Goal: Task Accomplishment & Management: Manage account settings

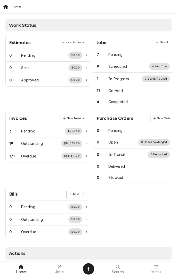
click at [58, 259] on span "Jobs" at bounding box center [59, 272] width 9 height 4
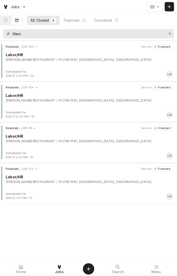
click at [168, 35] on icon "Erase input" at bounding box center [169, 34] width 3 height 4
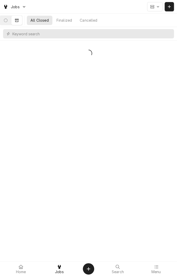
click at [11, 23] on button "Dynamic Content Wrapper" at bounding box center [5, 20] width 11 height 9
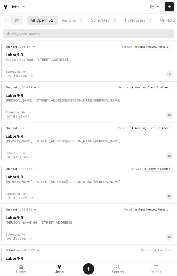
click at [144, 16] on button "In Progress 1" at bounding box center [138, 20] width 35 height 9
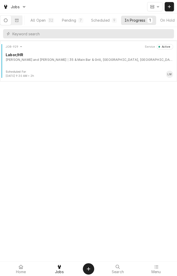
click at [68, 57] on div "35 & Main Bar & Grill, [GEOGRAPHIC_DATA], [GEOGRAPHIC_DATA] 77990" at bounding box center [120, 59] width 105 height 5
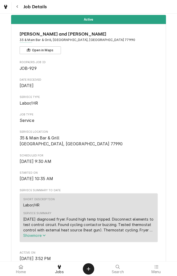
scroll to position [12, 0]
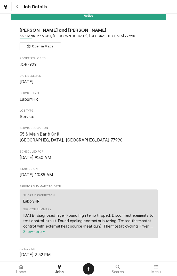
click at [43, 232] on span "Show more" at bounding box center [34, 231] width 23 height 4
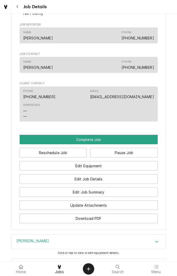
scroll to position [352, 0]
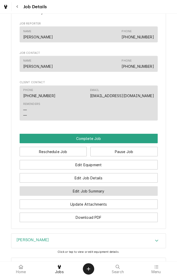
click at [120, 191] on button "Edit Job Summary" at bounding box center [89, 191] width 138 height 10
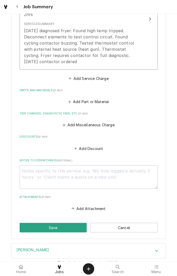
scroll to position [207, 0]
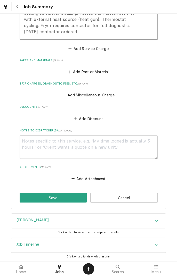
click at [153, 243] on div "Accordion Header" at bounding box center [156, 245] width 8 height 6
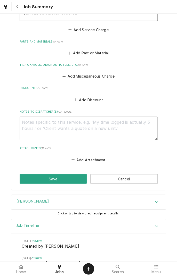
scroll to position [227, 0]
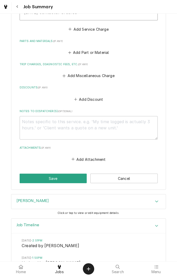
click at [55, 174] on button "Save" at bounding box center [53, 178] width 67 height 10
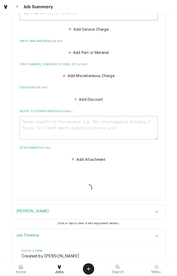
type textarea "x"
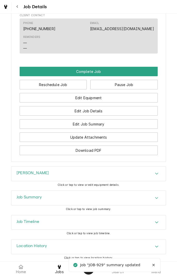
scroll to position [410, 0]
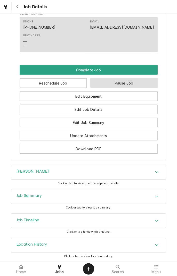
click at [125, 85] on button "Pause Job" at bounding box center [123, 83] width 67 height 10
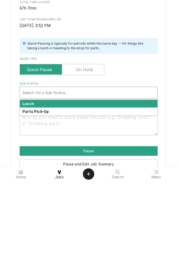
click at [54, 207] on div "Parts Pick-Up" at bounding box center [88, 206] width 137 height 8
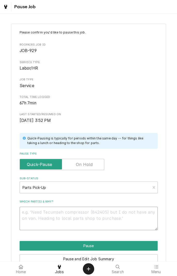
click at [73, 213] on textarea "Which part(s) & why?" at bounding box center [89, 217] width 138 height 23
type textarea "x"
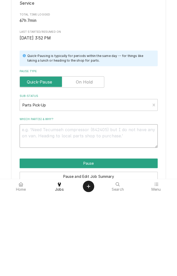
type textarea "C"
type textarea "x"
type textarea "Co"
type textarea "x"
type textarea "Con"
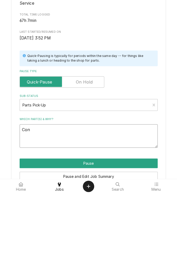
type textarea "x"
type textarea "Conr"
type textarea "x"
type textarea "Conra"
type textarea "x"
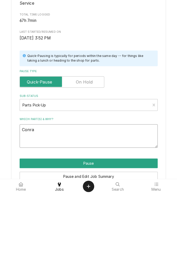
type textarea "Conrac"
type textarea "x"
type textarea "Conract"
type textarea "x"
type textarea "Conracto"
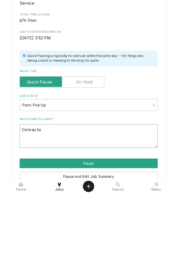
type textarea "x"
type textarea "Conractor"
type textarea "x"
type textarea "Contactor"
type textarea "x"
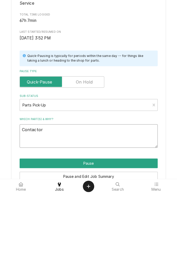
type textarea "Contactor r"
type textarea "x"
type textarea "Contactor re"
type textarea "x"
type textarea "Contactor rec"
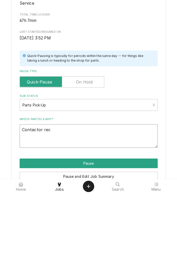
type textarea "x"
type textarea "Contactor received"
type textarea "x"
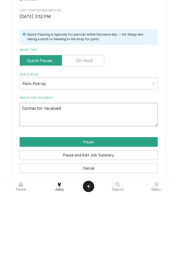
scroll to position [26, 0]
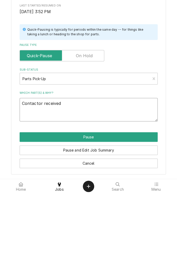
type textarea "Contactor received"
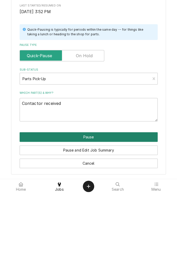
click at [104, 219] on button "Pause" at bounding box center [89, 219] width 138 height 10
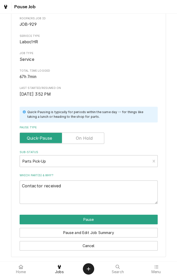
type textarea "x"
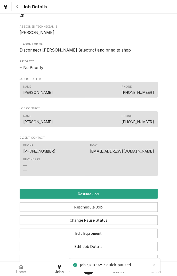
scroll to position [329, 0]
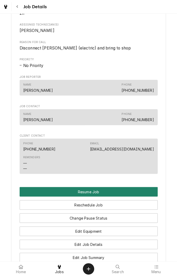
click at [101, 192] on button "Resume Job" at bounding box center [89, 192] width 138 height 10
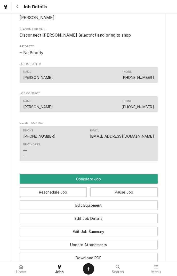
scroll to position [302, 0]
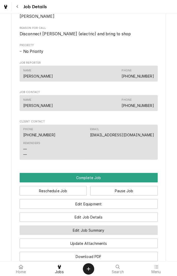
click at [108, 231] on button "Edit Job Summary" at bounding box center [89, 230] width 138 height 10
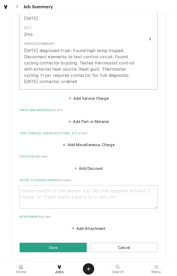
scroll to position [158, 0]
click at [85, 193] on textarea "Notes to Dispatcher(s) ( optional )" at bounding box center [89, 196] width 138 height 23
type textarea "x"
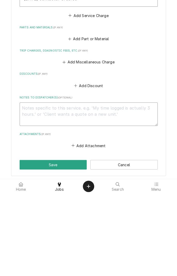
type textarea "D"
type textarea "x"
type textarea "De"
type textarea "x"
type textarea "Del"
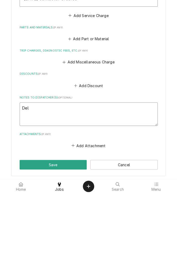
type textarea "x"
type textarea "Dele"
type textarea "x"
type textarea "Delet"
type textarea "x"
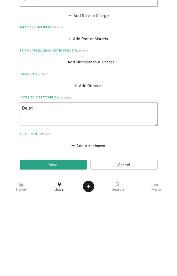
type textarea "Delete"
type textarea "x"
type textarea "Delete"
type textarea "x"
type textarea "Delete 6"
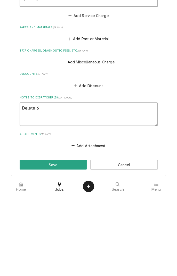
type textarea "x"
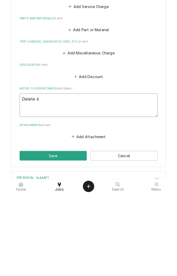
scroll to position [168, 0]
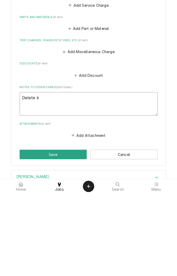
type textarea "Delete 65"
type textarea "x"
type textarea "Delete 65"
type textarea "x"
type textarea "Delete 65 h"
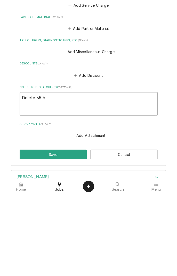
type textarea "x"
type textarea "Delete 65 ho"
type textarea "x"
type textarea "Delete 65 hou"
type textarea "x"
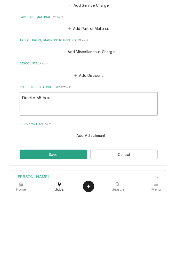
type textarea "Delete 65 hour"
type textarea "x"
type textarea "Delete 65 hours"
type textarea "x"
type textarea "Delete 65 hours"
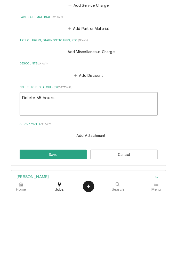
type textarea "x"
type textarea "Delete 65 hours o"
type textarea "x"
type textarea "Delete 65 hours on"
type textarea "x"
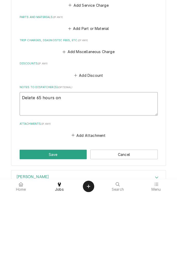
type textarea "Delete 65 hours on"
type textarea "x"
type textarea "Delete 65 hours on e"
type textarea "x"
type textarea "Delete 65 hours on el"
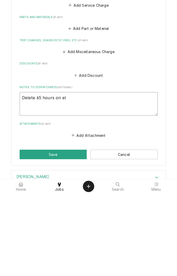
type textarea "x"
type textarea "Delete 65 hours on ela"
type textarea "x"
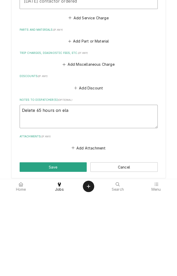
scroll to position [158, 0]
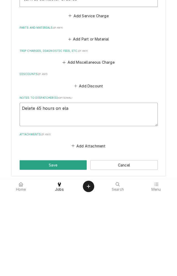
type textarea "Delete 65 hours on el"
type textarea "x"
type textarea "Delete 65 hours on e"
type textarea "x"
type textarea "Delete 65 hours on"
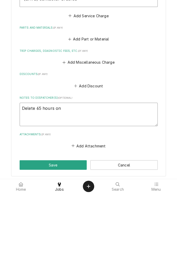
type textarea "x"
type textarea "Delete 65 hours on t"
type textarea "x"
type textarea "Delete 65 hours on ti"
type textarea "x"
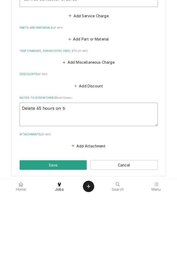
type textarea "Delete 65 hours on tim"
type textarea "x"
type textarea "Delete 65 hours on time"
type textarea "x"
type textarea "Delete 65 hours on time."
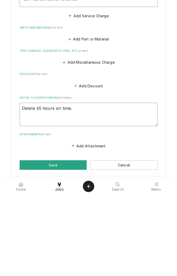
type textarea "x"
type textarea "Delete 65 hours on time."
type textarea "x"
type textarea "Delete 65 hours on time. J"
type textarea "x"
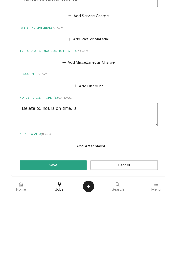
type textarea "Delete 65 hours on time. Jo"
type textarea "x"
type textarea "Delete 65 hours on time. Job"
type textarea "x"
type textarea "Delete 65 hours on time. Job"
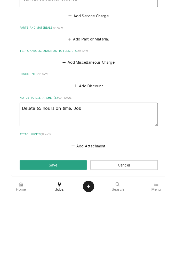
type textarea "x"
type textarea "Delete 65 hours on time. Job r"
type textarea "x"
type textarea "Delete 65 hours on time. Job re"
type textarea "x"
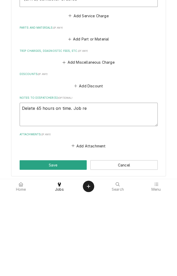
type textarea "Delete 65 hours on time. Job res"
type textarea "x"
type textarea "Delete 65 hours on time. Job resu"
type textarea "x"
type textarea "Delete 65 hours on time. Job resum"
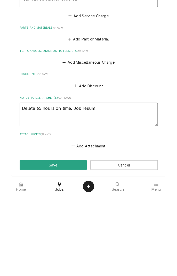
type textarea "x"
type textarea "Delete 65 hours on time. Job resume"
type textarea "x"
type textarea "Delete 65 hours on time. Job resumed"
type textarea "x"
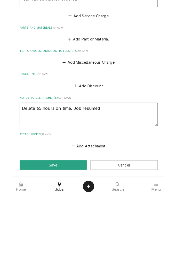
type textarea "Delete 65 hours on time. Job resumed"
type textarea "x"
type textarea "Delete 65 hours on time. Job resumed b"
type textarea "x"
type textarea "Delete 65 hours on time. Job resumed by"
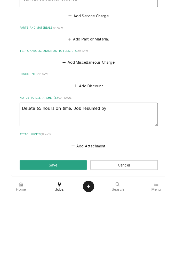
type textarea "x"
type textarea "Delete 65 hours on time. Job resumed by"
type textarea "x"
type textarea "Delete 65 hours on time. Job resumed by u"
type textarea "x"
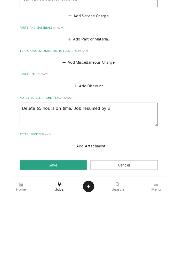
type textarea "Delete 65 hours on time. Job resumed by un"
type textarea "x"
type textarea "Delete 65 hours on time. Job resumed by unk"
type textarea "x"
type textarea "Delete 65 hours on time. Job resumed by unkn"
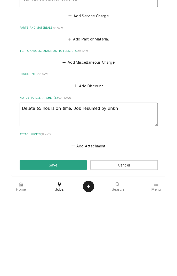
type textarea "x"
type textarea "Delete 65 hours on time. Job resumed by unkno"
type textarea "x"
type textarea "Delete 65 hours on time. Job resumed by unknown"
type textarea "x"
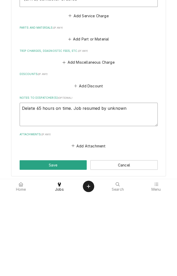
type textarea "Delete 65 hours on time. Job resumed by unknown a"
type textarea "x"
type textarea "Delete 65 hours on time. Job resumed by unknown as"
type textarea "x"
type textarea "Delete 65 hours on time. Job resumed by unknown ass"
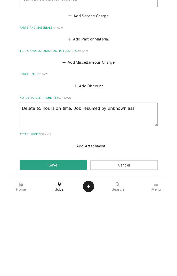
type textarea "x"
type textarea "Delete 65 hours on time. Job resumed by unknown assi"
type textarea "x"
type textarea "Delete 65 hours on time. Job resumed by unknown assil"
type textarea "x"
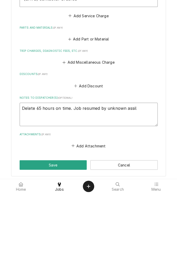
type textarea "Delete 65 hours on time. Job resumed by unknown assi"
type textarea "x"
type textarea "Delete 65 hours on time. Job resumed by unknown ass"
type textarea "x"
type textarea "Delete 65 hours on time. Job resumed by unknown assa"
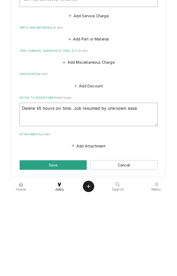
type textarea "x"
type textarea "Delete 65 hours on time. Job resumed by unknown assai"
type textarea "x"
type textarea "Delete 65 hours on time. Job resumed by unknown assailant"
type textarea "x"
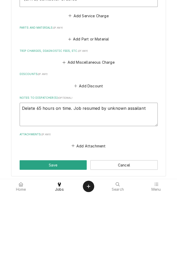
type textarea "Delete 65 hours on time. Job resumed by unknown assailant."
type textarea "x"
type textarea "Delete 65 hours on time. Job resumed by unknown assailant."
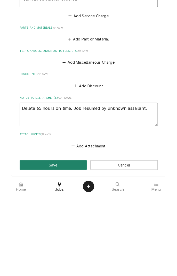
click at [58, 245] on button "Save" at bounding box center [53, 247] width 67 height 10
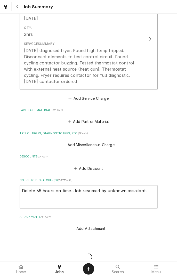
type textarea "x"
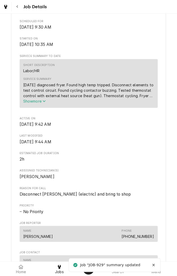
scroll to position [139, 0]
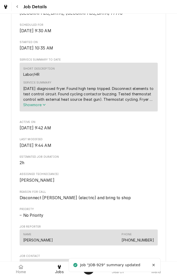
click at [40, 104] on span "Show more" at bounding box center [34, 104] width 23 height 4
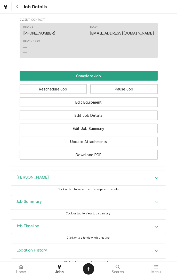
scroll to position [420, 0]
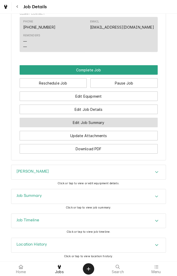
click at [111, 121] on button "Edit Job Summary" at bounding box center [89, 123] width 138 height 10
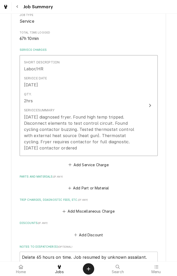
scroll to position [92, 0]
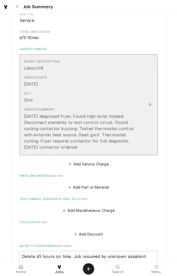
click at [90, 148] on div "[DATE] diagnosed fryer. Found high temp tripped. Disconnect elements to test co…" at bounding box center [83, 131] width 118 height 37
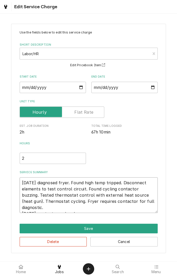
click at [86, 208] on textarea "[DATE] diagnosed fryer. Found high temp tripped. Disconnect elements to test co…" at bounding box center [89, 195] width 138 height 36
type textarea "x"
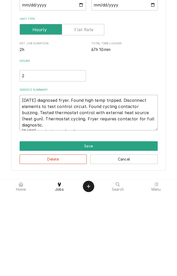
type textarea "[DATE] diagnosed fryer. Found high temp tripped. Disconnect elements to test co…"
type textarea "x"
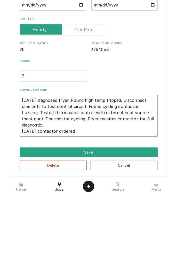
type textarea "[DATE] diagnosed fryer. Found high temp tripped. Disconnect elements to test co…"
type textarea "x"
type textarea "[DATE] diagnosed fryer. Found high temp tripped. Disconnect elements to test co…"
type textarea "x"
type textarea "[DATE] diagnosed fryer. Found high temp tripped. Disconnect elements to test co…"
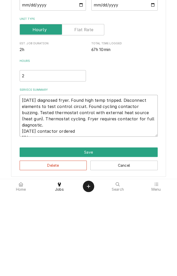
type textarea "x"
type textarea "[DATE] diagnosed fryer. Found high temp tripped. Disconnect elements to test co…"
type textarea "x"
type textarea "[DATE] diagnosed fryer. Found high temp tripped. Disconnect elements to test co…"
type textarea "x"
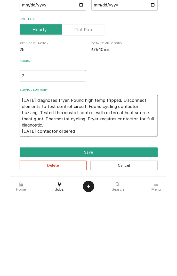
type textarea "[DATE] diagnosed fryer. Found high temp tripped. Disconnect elements to test co…"
type textarea "x"
type textarea "[DATE] diagnosed fryer. Found high temp tripped. Disconnect elements to test co…"
type textarea "x"
type textarea "[DATE] diagnosed fryer. Found high temp tripped. Disconnect elements to test co…"
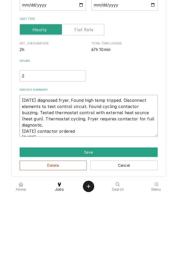
type textarea "x"
type textarea "[DATE] diagnosed fryer. Found high temp tripped. Disconnect elements to test co…"
type textarea "x"
type textarea "[DATE] diagnosed fryer. Found high temp tripped. Disconnect elements to test co…"
type textarea "x"
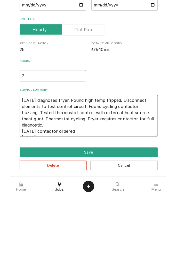
type textarea "[DATE] diagnosed fryer. Found high temp tripped. Disconnect elements to test co…"
type textarea "x"
type textarea "[DATE] diagnosed fryer. Found high temp tripped. Disconnect elements to test co…"
type textarea "x"
type textarea "[DATE] diagnosed fryer. Found high temp tripped. Disconnect elements to test co…"
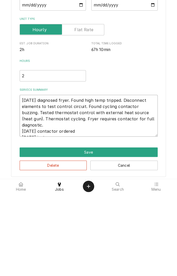
type textarea "x"
type textarea "[DATE] diagnosed fryer. Found high temp tripped. Disconnect elements to test co…"
type textarea "x"
type textarea "[DATE] diagnosed fryer. Found high temp tripped. Disconnect elements to test co…"
type textarea "x"
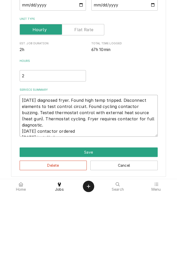
type textarea "[DATE] diagnosed fryer. Found high temp tripped. Disconnect elements to test co…"
type textarea "x"
type textarea "[DATE] diagnosed fryer. Found high temp tripped. Disconnect elements to test co…"
type textarea "x"
type textarea "[DATE] diagnosed fryer. Found high temp tripped. Disconnect elements to test co…"
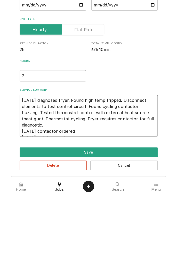
type textarea "x"
type textarea "[DATE] diagnosed fryer. Found high temp tripped. Disconnect elements to test co…"
type textarea "x"
type textarea "[DATE] diagnosed fryer. Found high temp tripped. Disconnect elements to test co…"
type textarea "x"
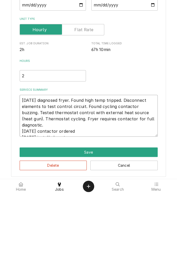
type textarea "[DATE] diagnosed fryer. Found high temp tripped. Disconnect elements to test co…"
type textarea "x"
type textarea "[DATE] diagnosed fryer. Found high temp tripped. Disconnect elements to test co…"
type textarea "x"
type textarea "[DATE] diagnosed fryer. Found high temp tripped. Disconnect elements to test co…"
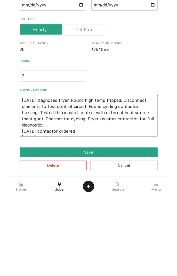
type textarea "x"
type textarea "[DATE] diagnosed fryer. Found high temp tripped. Disconnect elements to test co…"
type textarea "x"
type textarea "[DATE] diagnosed fryer. Found high temp tripped. Disconnect elements to test co…"
type textarea "x"
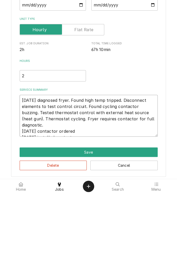
type textarea "[DATE] diagnosed fryer. Found high temp tripped. Disconnect elements to test co…"
type textarea "x"
type textarea "[DATE] diagnosed fryer. Found high temp tripped. Disconnect elements to test co…"
type textarea "x"
type textarea "[DATE] diagnosed fryer. Found high temp tripped. Disconnect elements to test co…"
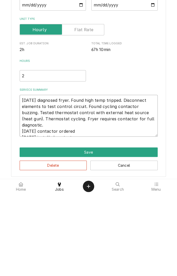
type textarea "x"
type textarea "[DATE] diagnosed fryer. Found high temp tripped. Disconnect elements to test co…"
type textarea "x"
type textarea "[DATE] diagnosed fryer. Found high temp tripped. Disconnect elements to test co…"
type textarea "x"
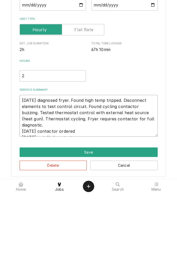
type textarea "[DATE] diagnosed fryer. Found high temp tripped. Disconnect elements to test co…"
type textarea "x"
type textarea "[DATE] diagnosed fryer. Found high temp tripped. Disconnect elements to test co…"
type textarea "x"
type textarea "[DATE] diagnosed fryer. Found high temp tripped. Disconnect elements to test co…"
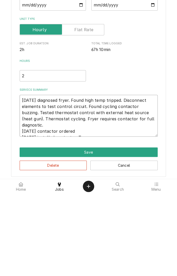
type textarea "x"
type textarea "[DATE] diagnosed fryer. Found high temp tripped. Disconnect elements to test co…"
type textarea "x"
type textarea "[DATE] diagnosed fryer. Found high temp tripped. Disconnect elements to test co…"
type textarea "x"
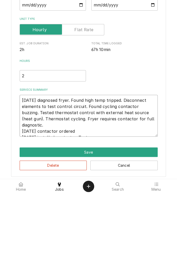
type textarea "[DATE] diagnosed fryer. Found high temp tripped. Disconnect elements to test co…"
type textarea "x"
type textarea "[DATE] diagnosed fryer. Found high temp tripped. Disconnect elements to test co…"
type textarea "x"
type textarea "[DATE] diagnosed fryer. Found high temp tripped. Disconnect elements to test co…"
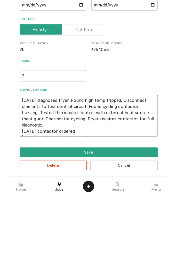
type textarea "x"
type textarea "[DATE] diagnosed fryer. Found high temp tripped. Disconnect elements to test co…"
type textarea "x"
type textarea "[DATE] diagnosed fryer. Found high temp tripped. Disconnect elements to test co…"
type textarea "x"
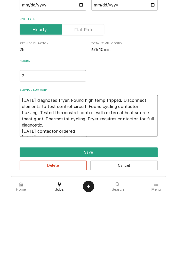
type textarea "[DATE] diagnosed fryer. Found high temp tripped. Disconnect elements to test co…"
type textarea "x"
type textarea "[DATE] diagnosed fryer. Found high temp tripped. Disconnect elements to test co…"
type textarea "x"
type textarea "[DATE] diagnosed fryer. Found high temp tripped. Disconnect elements to test co…"
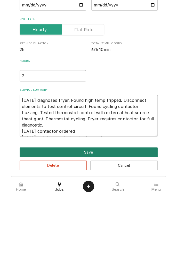
click at [91, 233] on button "Save" at bounding box center [89, 235] width 138 height 10
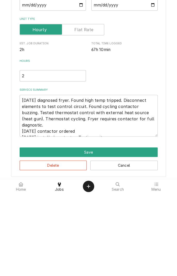
scroll to position [92, 0]
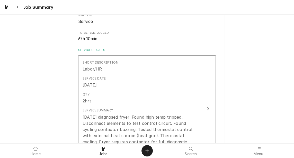
type textarea "x"
